Goal: Transaction & Acquisition: Purchase product/service

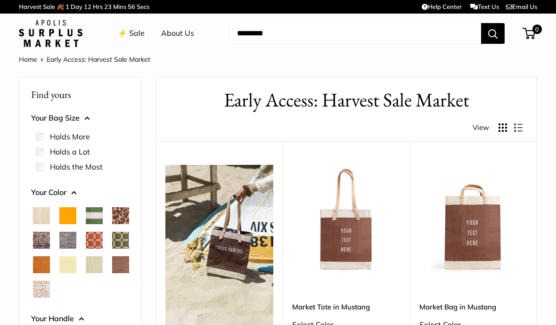
click at [90, 113] on button "Your Bag Size" at bounding box center [80, 118] width 98 height 14
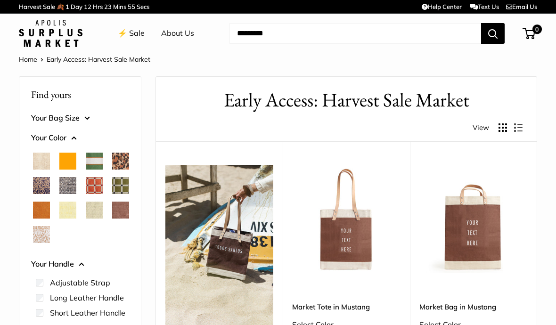
click at [89, 116] on button "Your Bag Size" at bounding box center [80, 118] width 98 height 14
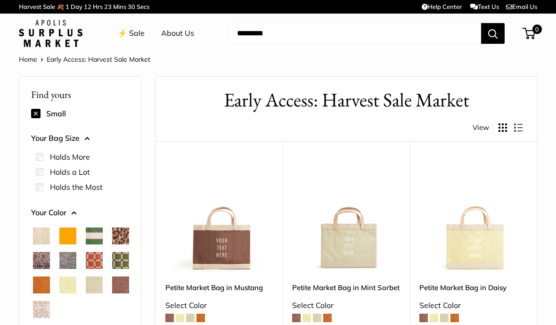
click at [112, 244] on span "Cheetah" at bounding box center [120, 235] width 17 height 17
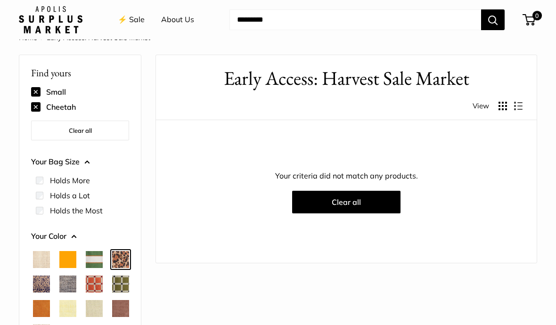
scroll to position [24, 0]
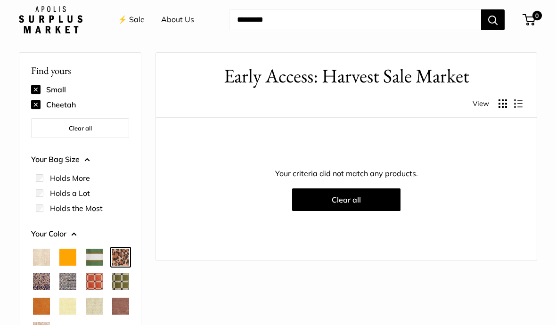
click at [45, 130] on button "Clear all" at bounding box center [80, 128] width 98 height 20
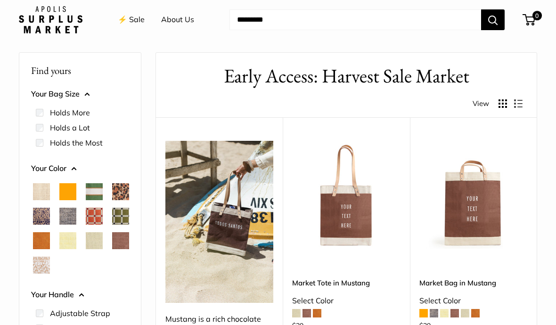
click at [112, 200] on span "Cheetah" at bounding box center [120, 191] width 17 height 17
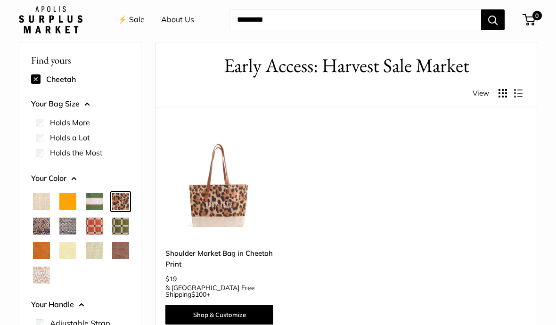
scroll to position [33, 0]
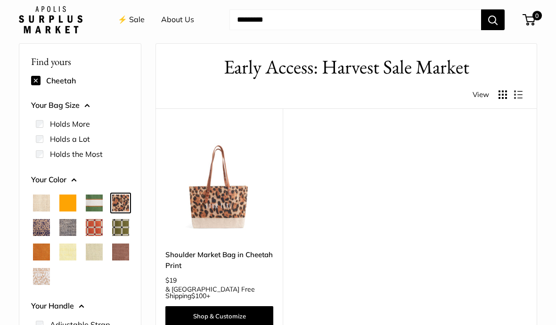
click at [43, 204] on span "Natural" at bounding box center [41, 202] width 17 height 17
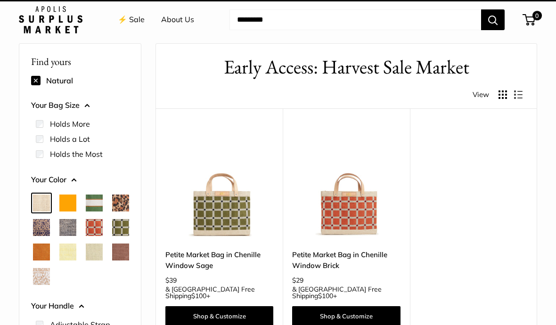
scroll to position [25, 0]
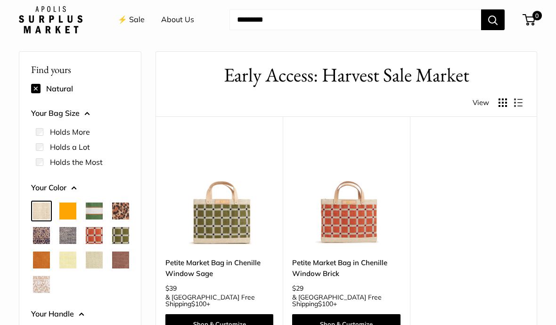
click at [112, 244] on span "Chenille Window Sage" at bounding box center [120, 235] width 17 height 17
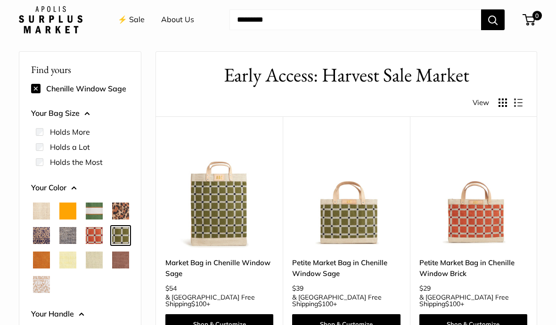
click at [482, 229] on img at bounding box center [473, 194] width 108 height 108
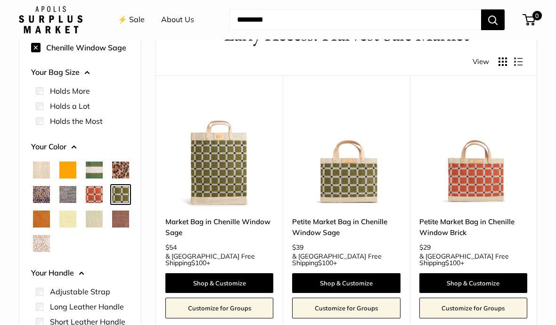
click at [41, 162] on span "Natural" at bounding box center [41, 169] width 17 height 17
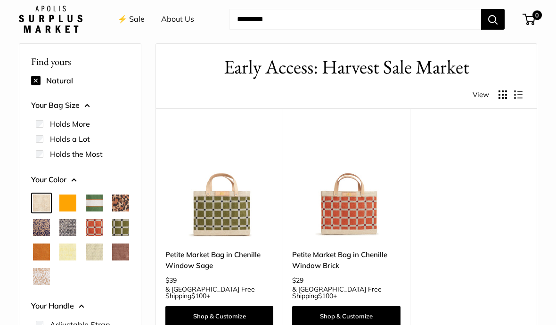
scroll to position [25, 0]
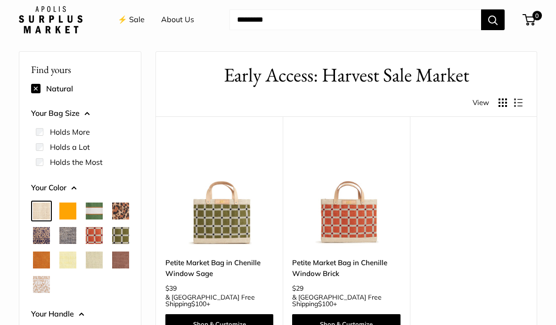
click at [69, 210] on span "Orange" at bounding box center [67, 210] width 17 height 17
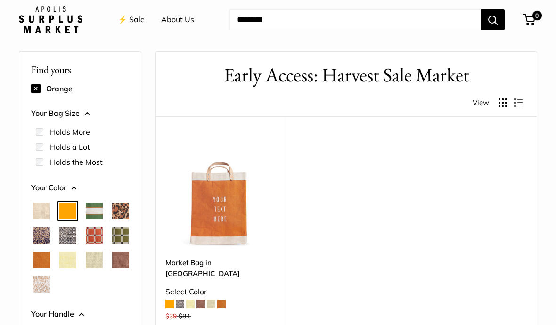
click at [91, 212] on span "Court Green" at bounding box center [94, 210] width 17 height 17
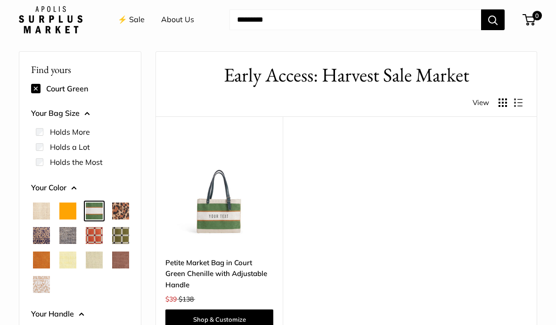
click at [112, 219] on span "Cheetah" at bounding box center [120, 210] width 17 height 17
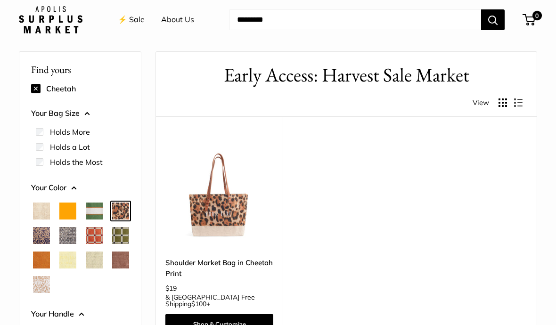
click at [50, 234] on span "Blue Porcelain" at bounding box center [41, 235] width 17 height 17
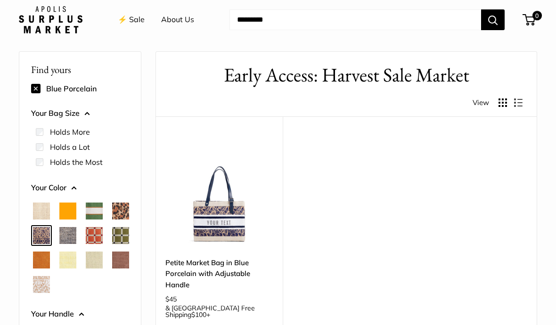
click at [76, 232] on span "Chambray" at bounding box center [67, 235] width 17 height 17
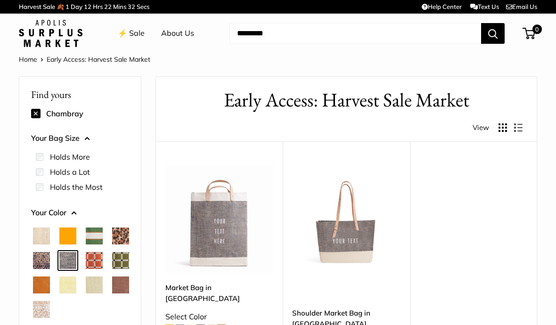
click at [86, 269] on span "Chenille Window Brick" at bounding box center [94, 260] width 17 height 17
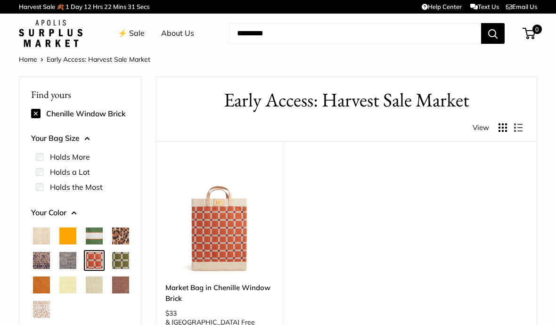
click at [50, 283] on span "Cognac" at bounding box center [41, 284] width 17 height 17
